Goal: Information Seeking & Learning: Learn about a topic

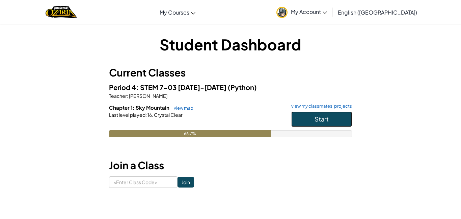
click at [314, 111] on button "Start" at bounding box center [321, 119] width 61 height 16
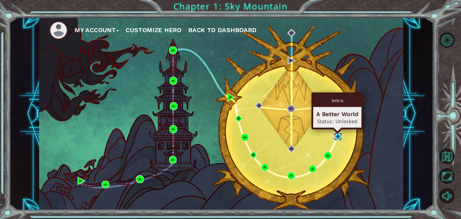
click at [338, 134] on img at bounding box center [338, 136] width 8 height 8
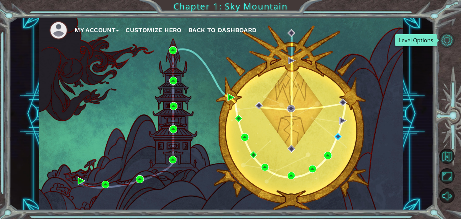
click at [445, 33] on button "Level Options" at bounding box center [447, 39] width 15 height 15
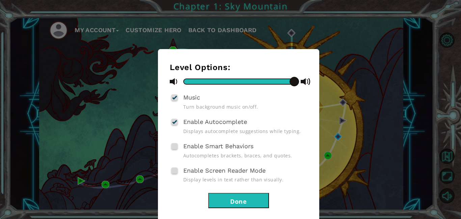
click at [224, 194] on button "Done" at bounding box center [238, 200] width 61 height 15
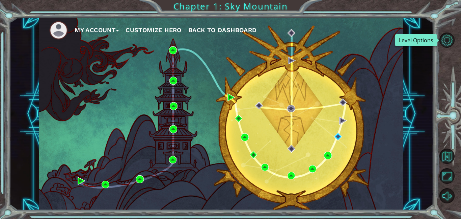
click at [207, 28] on span "Back to Dashboard" at bounding box center [222, 29] width 69 height 7
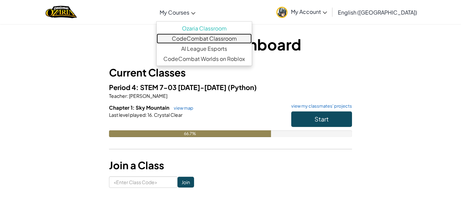
click at [207, 40] on link "CodeCombat Classroom" at bounding box center [204, 38] width 95 height 10
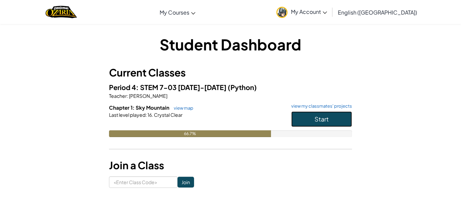
click at [309, 113] on button "Start" at bounding box center [321, 119] width 61 height 16
